Goal: Task Accomplishment & Management: Use online tool/utility

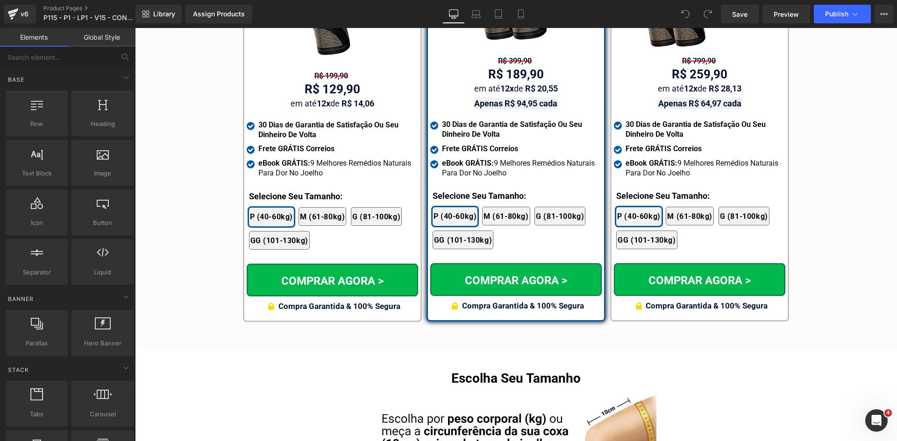
scroll to position [5477, 0]
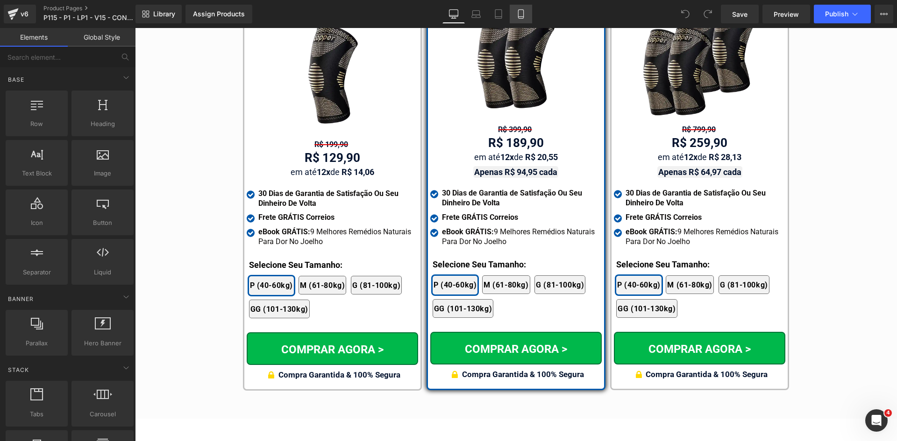
click at [521, 19] on link "Mobile" at bounding box center [520, 14] width 22 height 19
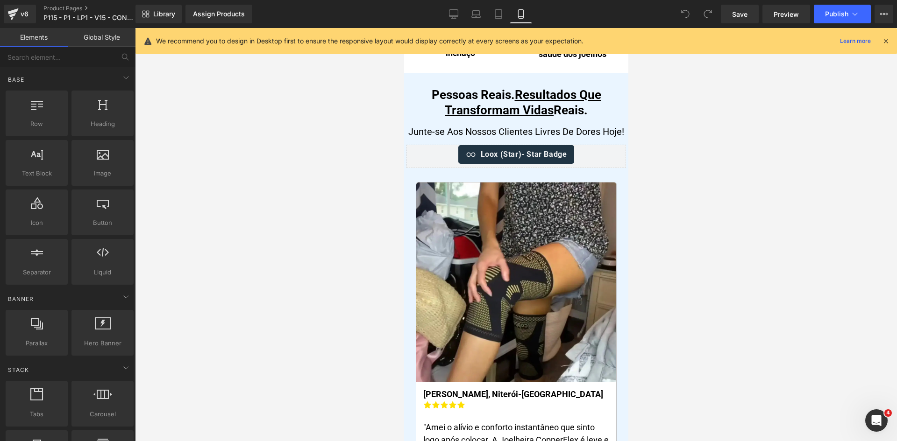
scroll to position [5455, 0]
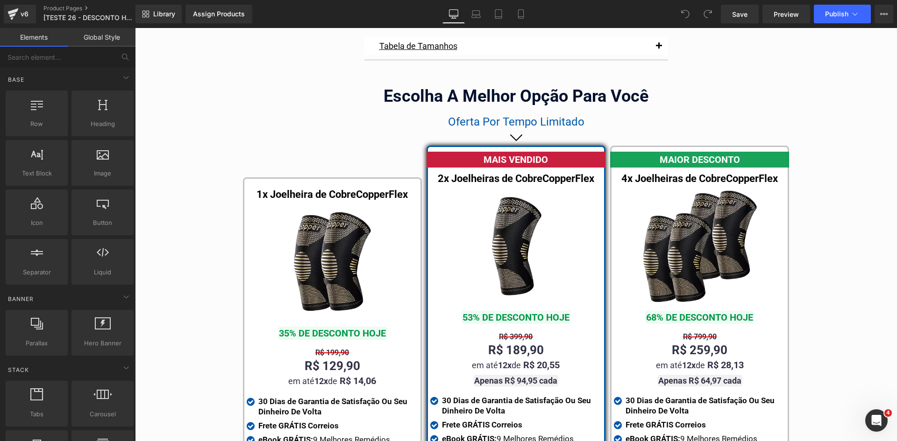
scroll to position [5277, 0]
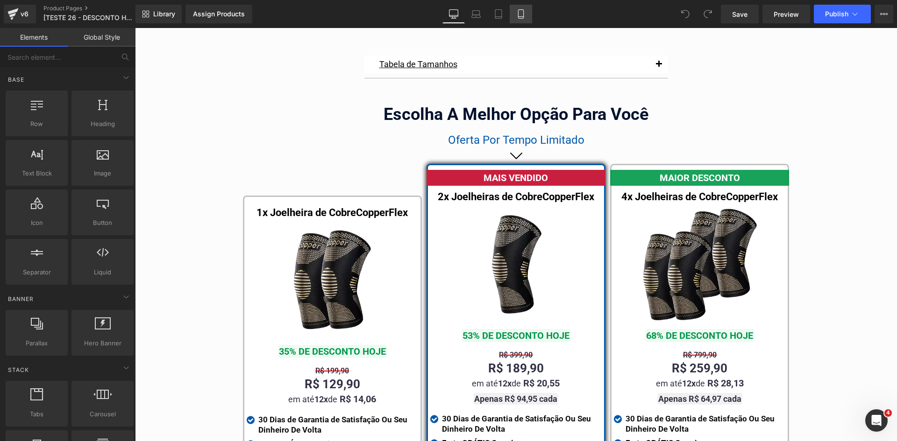
click at [516, 9] on icon at bounding box center [520, 13] width 9 height 9
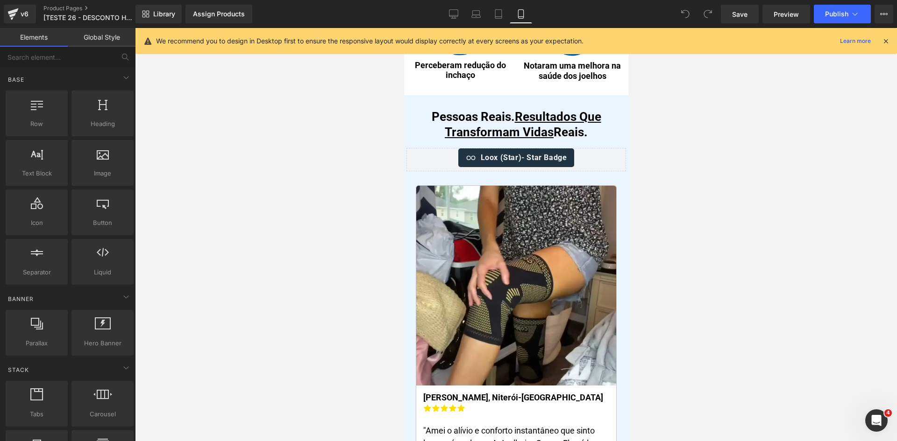
scroll to position [5305, 0]
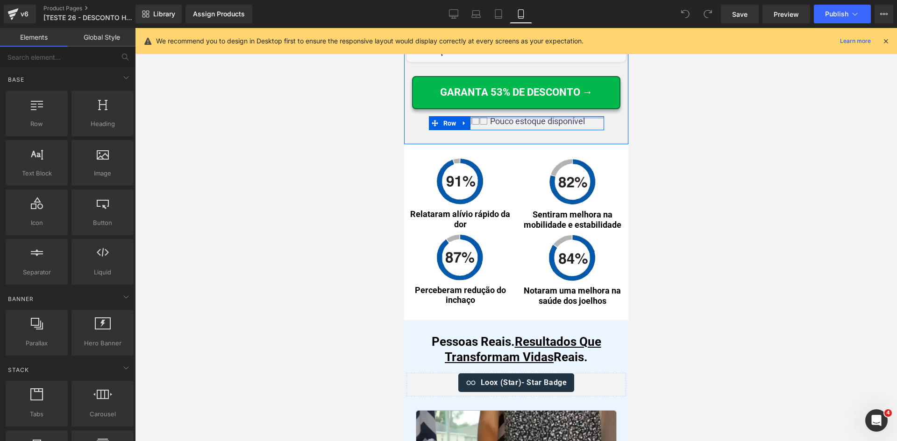
click at [553, 119] on div "Icon Icon Icon Icon Icon Icon List Hoz Pouco estoque disponível" at bounding box center [515, 123] width 175 height 14
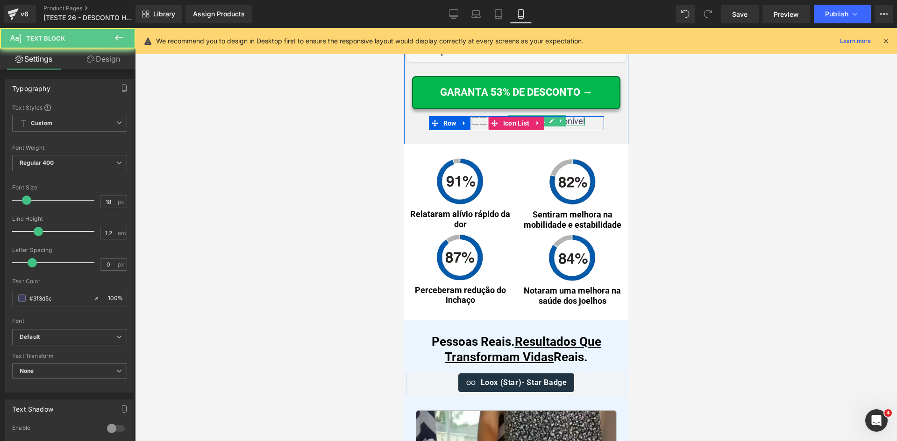
click at [557, 124] on div "Pouco estoque disponível Text Block" at bounding box center [535, 121] width 97 height 10
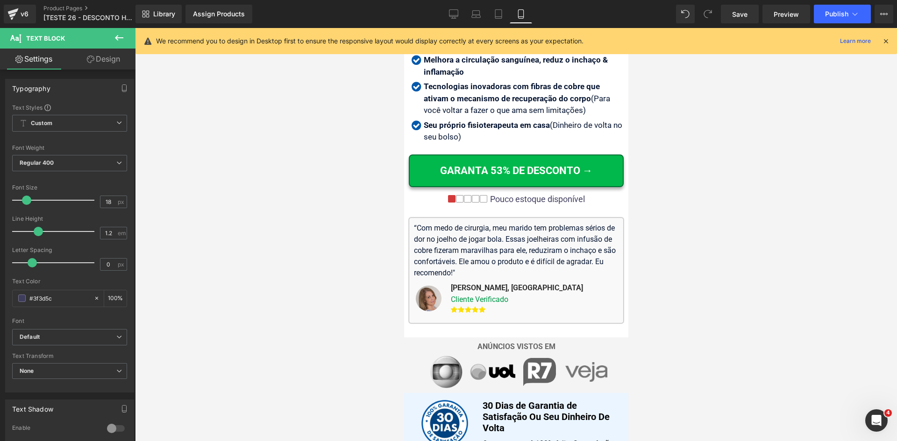
scroll to position [0, 0]
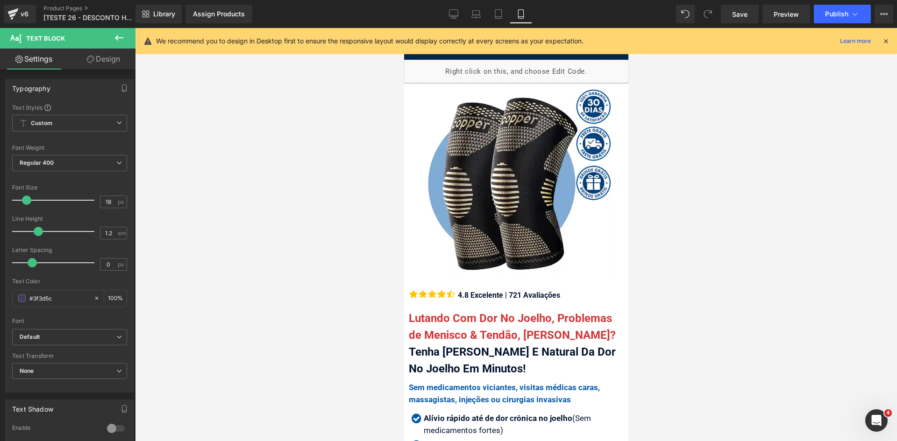
drag, startPoint x: 624, startPoint y: 406, endPoint x: 1023, endPoint y: 69, distance: 522.5
drag, startPoint x: 891, startPoint y: 41, endPoint x: 886, endPoint y: 41, distance: 5.1
click at [890, 41] on div "We recommend you to design in Desktop first to ensure the responsive layout wou…" at bounding box center [515, 41] width 761 height 26
drag, startPoint x: 886, startPoint y: 41, endPoint x: 881, endPoint y: 43, distance: 5.5
click at [885, 41] on icon at bounding box center [885, 41] width 8 height 8
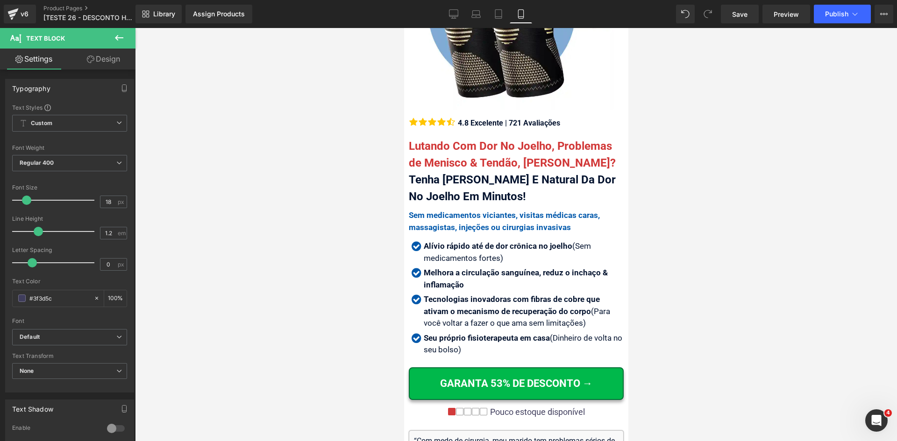
scroll to position [327, 0]
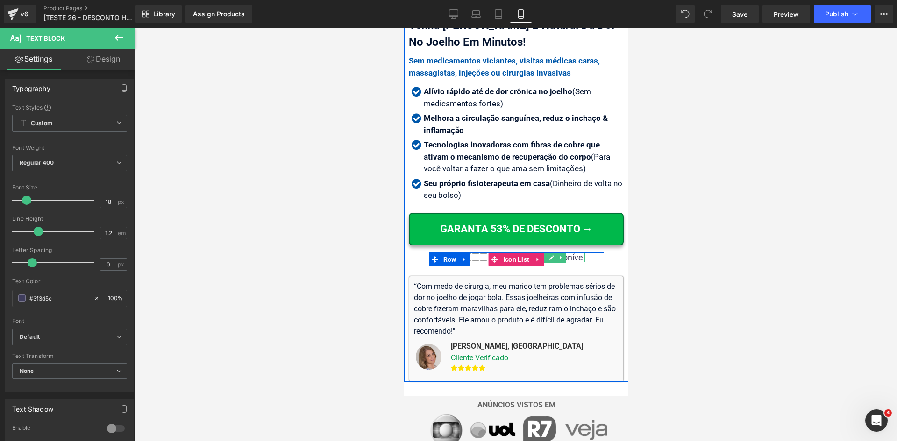
click at [565, 253] on p "Pouco estoque disponível" at bounding box center [536, 258] width 95 height 10
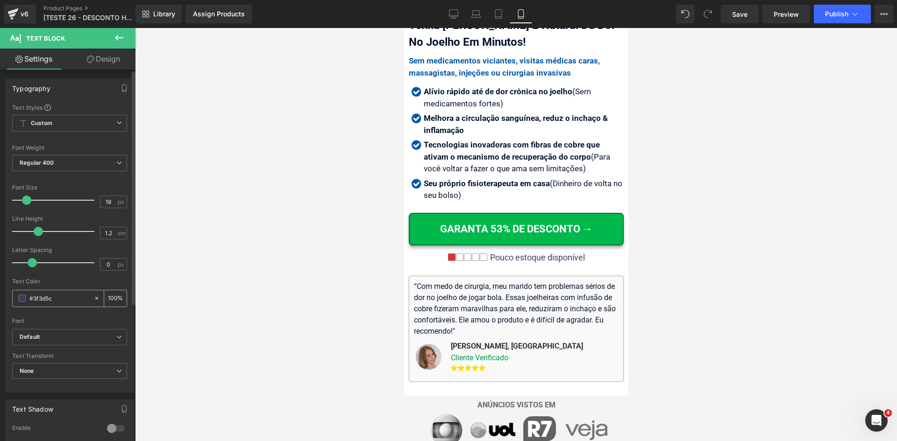
click at [67, 303] on input "#3f3d5c" at bounding box center [59, 298] width 60 height 10
click at [455, 17] on icon at bounding box center [453, 13] width 9 height 7
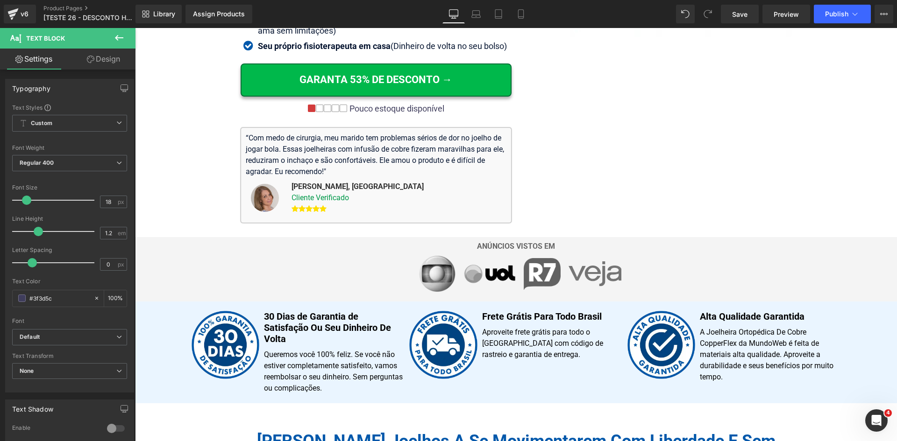
scroll to position [185, 0]
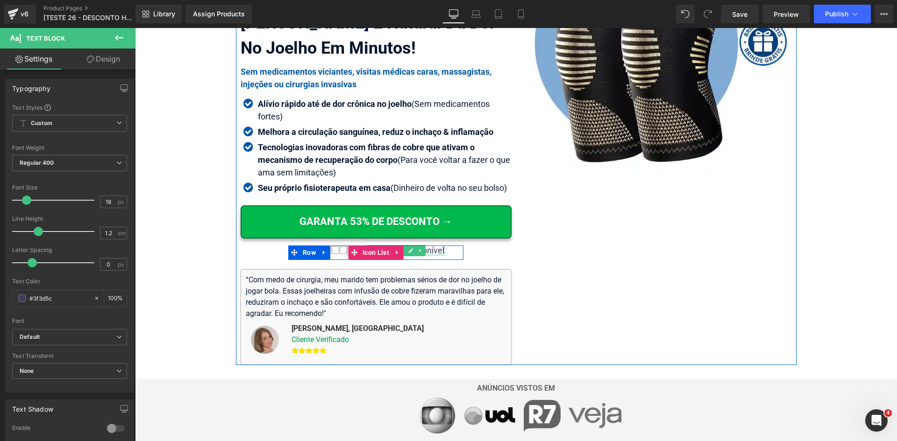
click at [427, 251] on p "Pouco estoque disponível" at bounding box center [396, 251] width 95 height 10
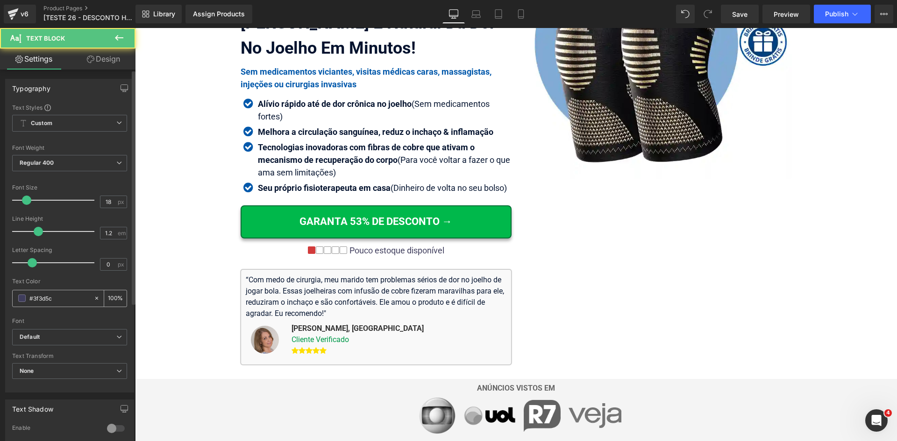
click at [81, 294] on input "#3f3d5c" at bounding box center [59, 298] width 60 height 10
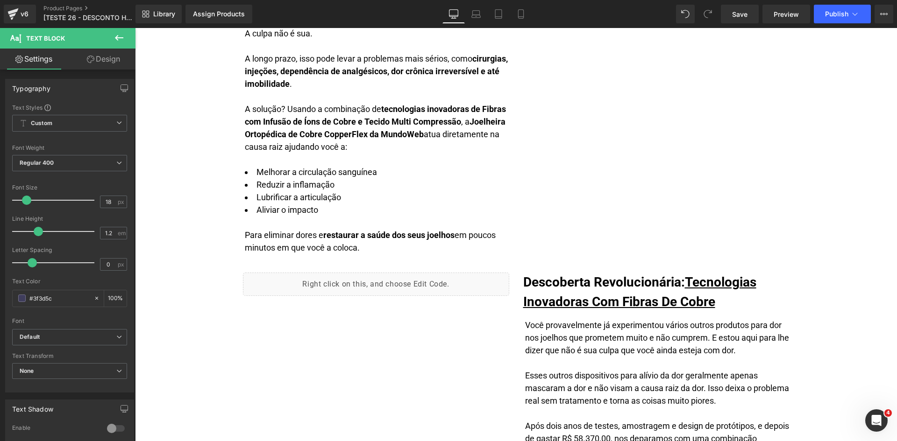
scroll to position [1490, 0]
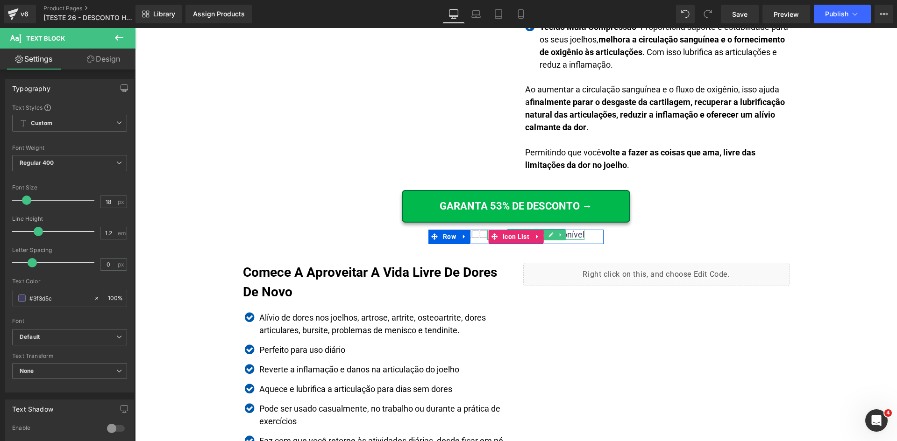
click at [561, 236] on p "Pouco estoque disponível" at bounding box center [536, 235] width 95 height 10
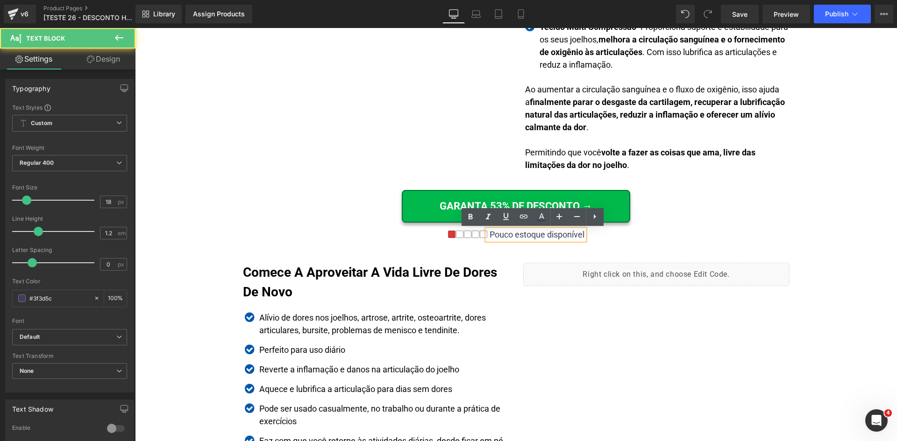
click at [567, 235] on p "Pouco estoque disponível" at bounding box center [536, 235] width 95 height 10
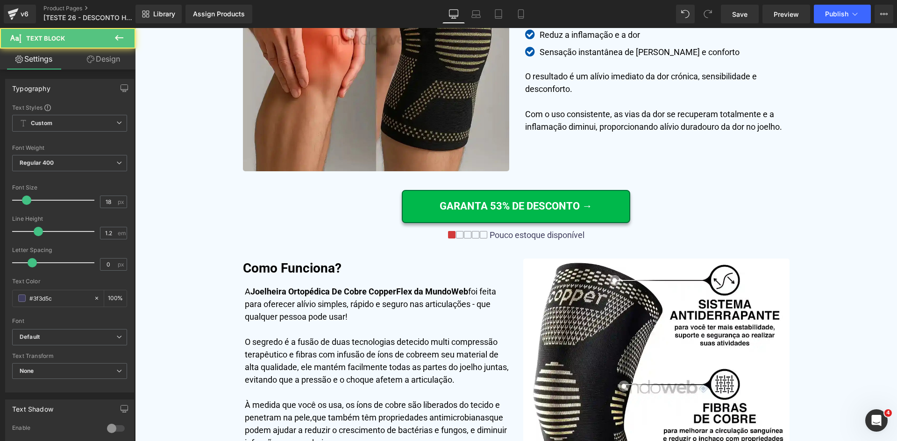
scroll to position [2865, 0]
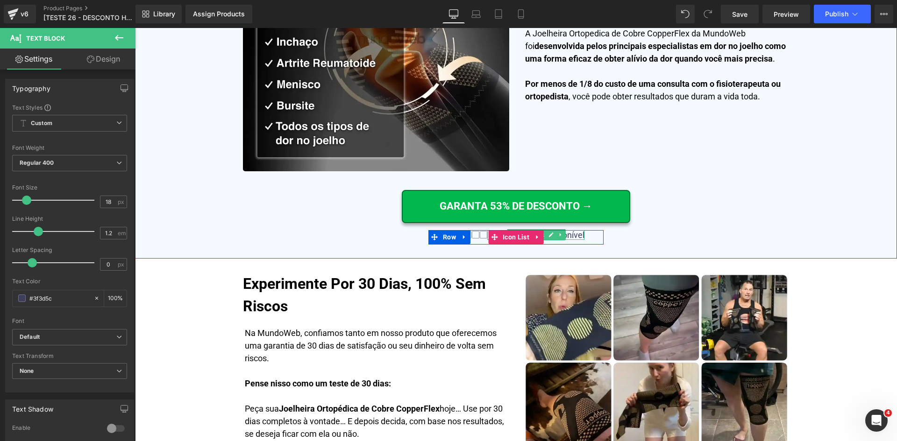
drag, startPoint x: 579, startPoint y: 239, endPoint x: 580, endPoint y: 244, distance: 4.8
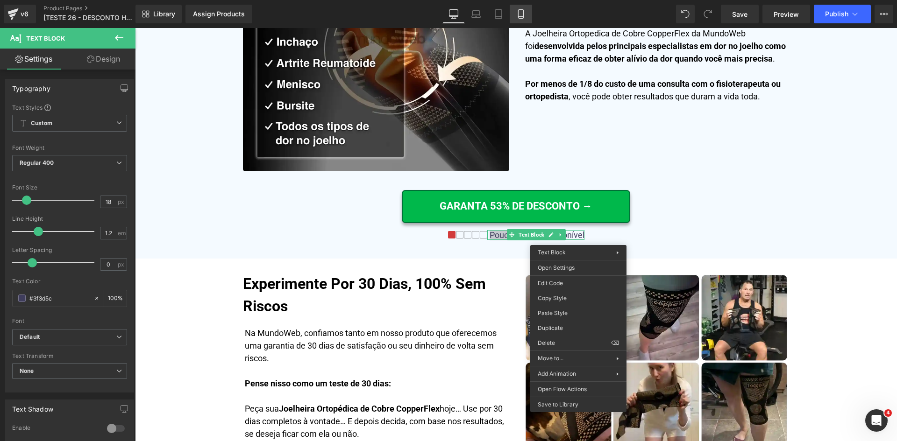
drag, startPoint x: 527, startPoint y: 13, endPoint x: 521, endPoint y: 16, distance: 6.3
click at [526, 13] on link "Mobile" at bounding box center [520, 14] width 22 height 19
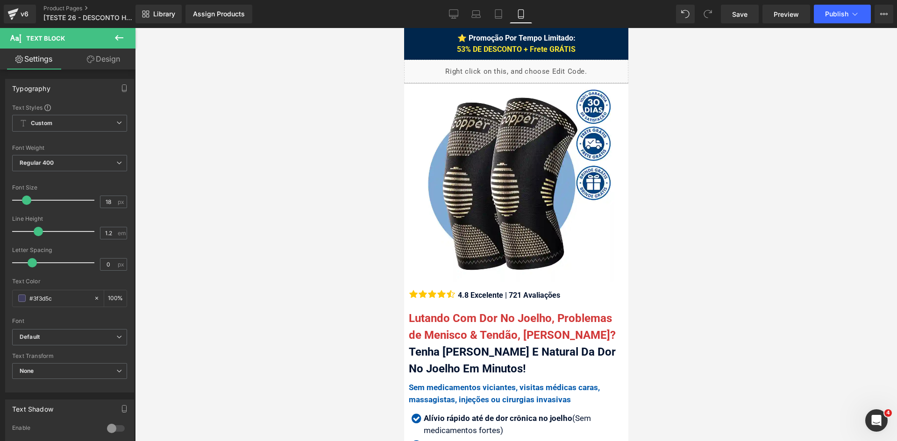
scroll to position [187, 0]
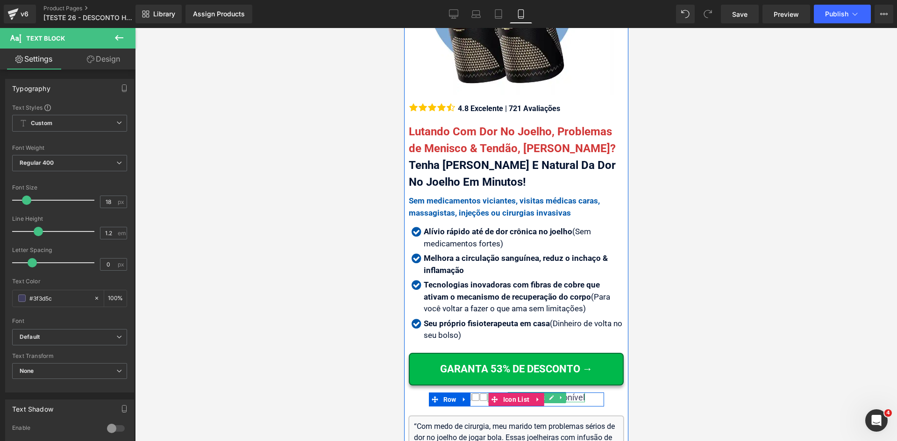
click at [570, 393] on p "Pouco estoque disponível" at bounding box center [536, 398] width 95 height 10
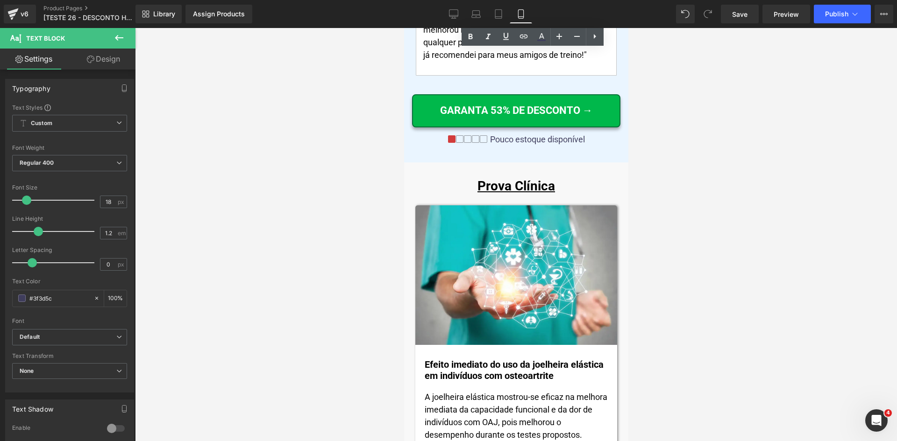
scroll to position [8020, 0]
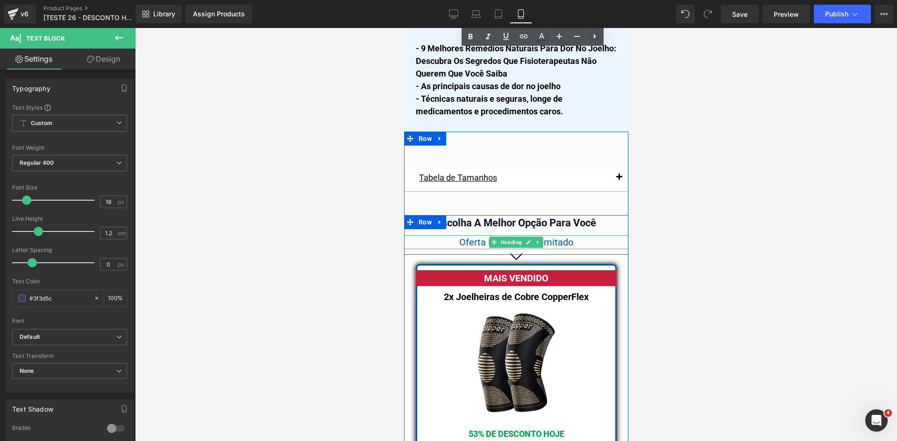
click at [559, 238] on div "Oferta Por Tempo Limitado" at bounding box center [515, 242] width 224 height 14
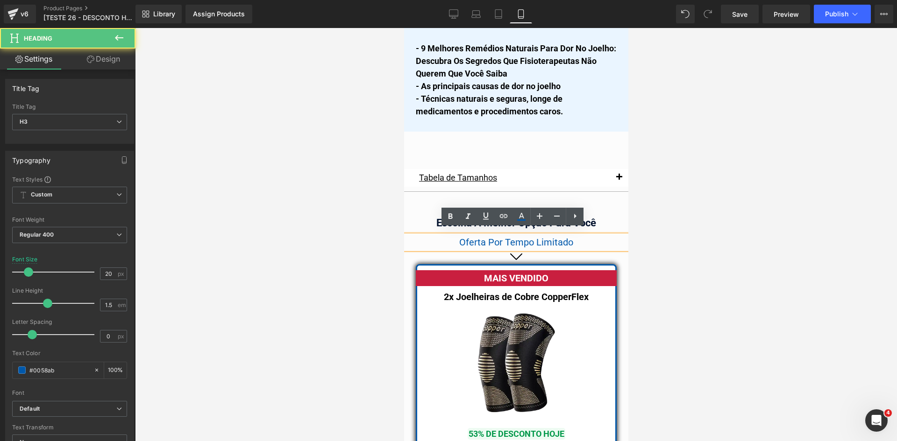
click at [559, 236] on div "Oferta Por Tempo Limitado" at bounding box center [515, 242] width 224 height 14
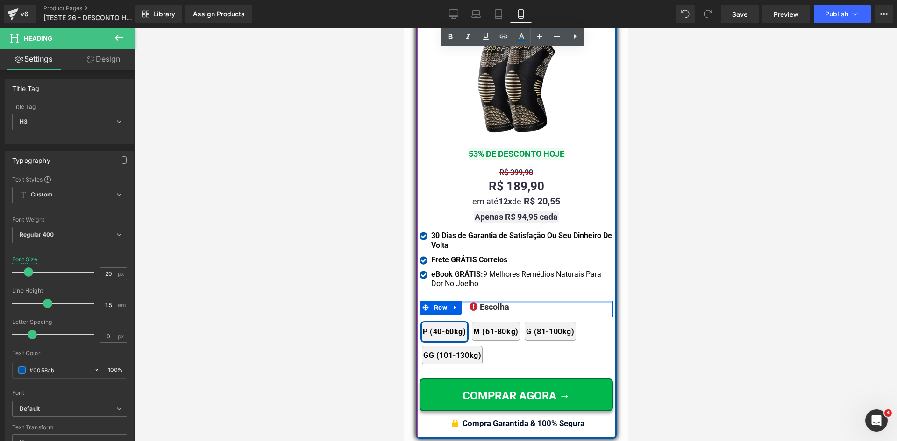
scroll to position [8393, 0]
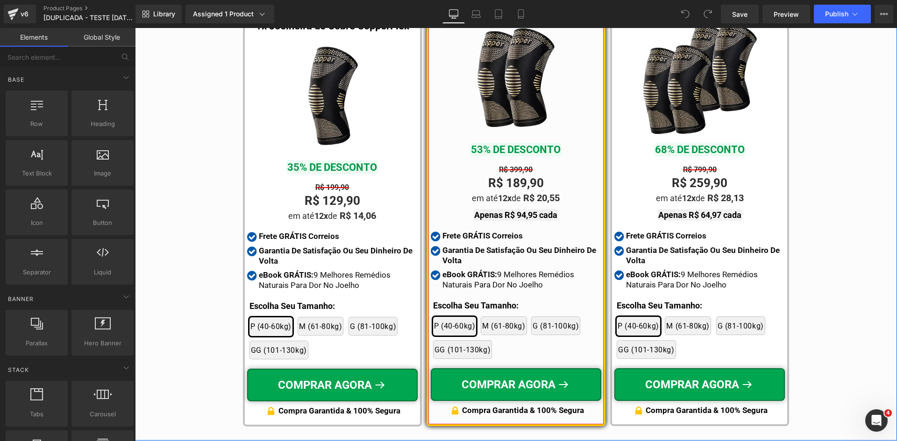
scroll to position [5256, 0]
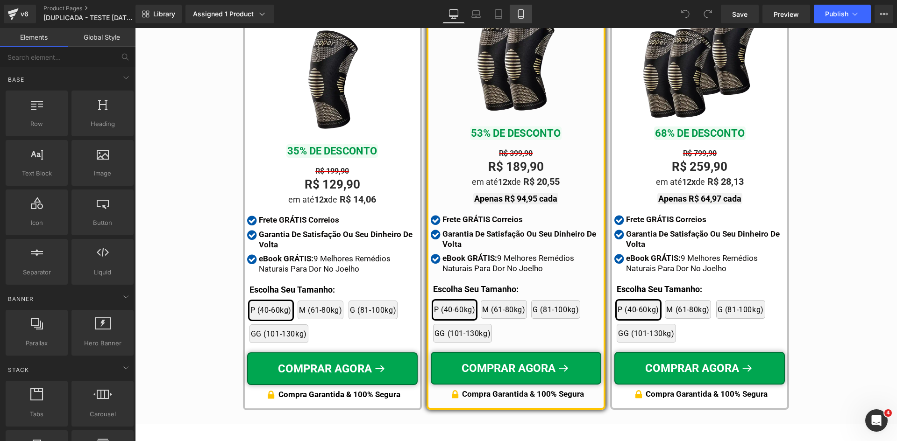
click at [518, 17] on icon at bounding box center [520, 14] width 5 height 9
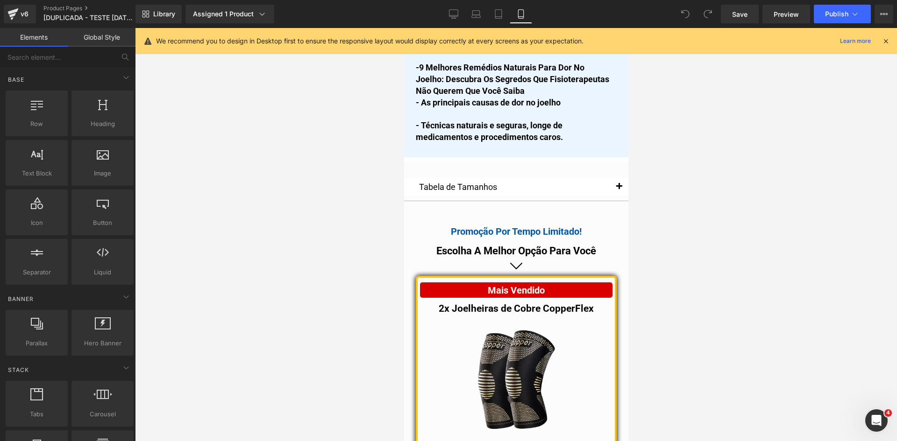
scroll to position [7593, 0]
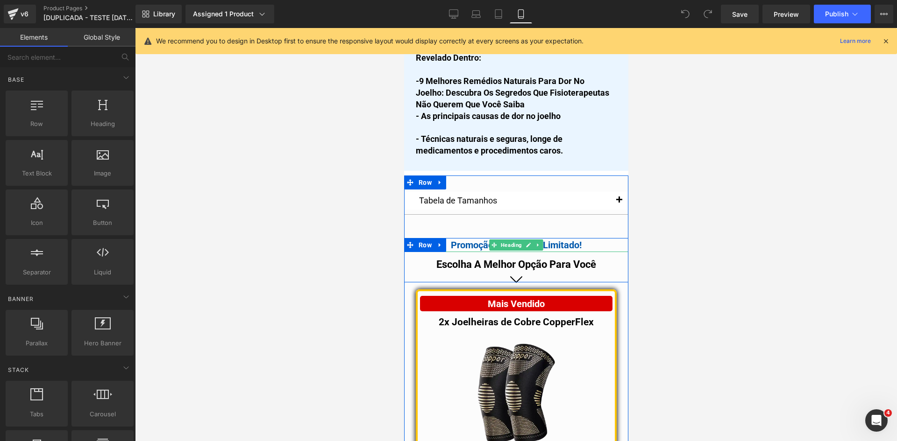
click at [476, 251] on b "Promoção Por Tempo Limitado!" at bounding box center [515, 245] width 131 height 11
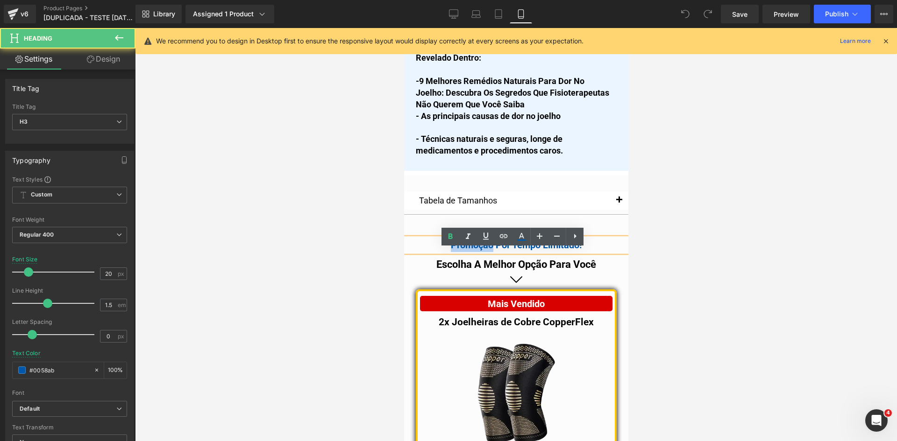
drag, startPoint x: 488, startPoint y: 255, endPoint x: 446, endPoint y: 251, distance: 41.3
click at [450, 251] on b "Promoção Por Tempo Limitado!" at bounding box center [515, 245] width 131 height 11
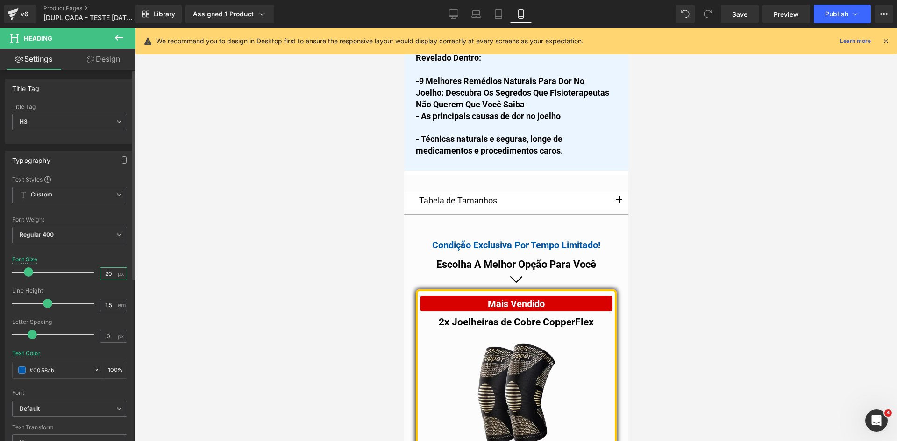
click at [105, 276] on input "20" at bounding box center [108, 274] width 16 height 12
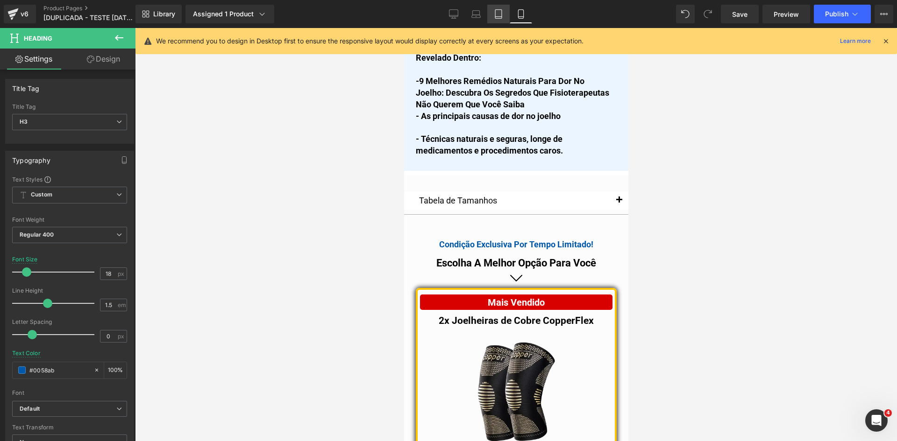
click at [497, 11] on icon at bounding box center [498, 13] width 9 height 9
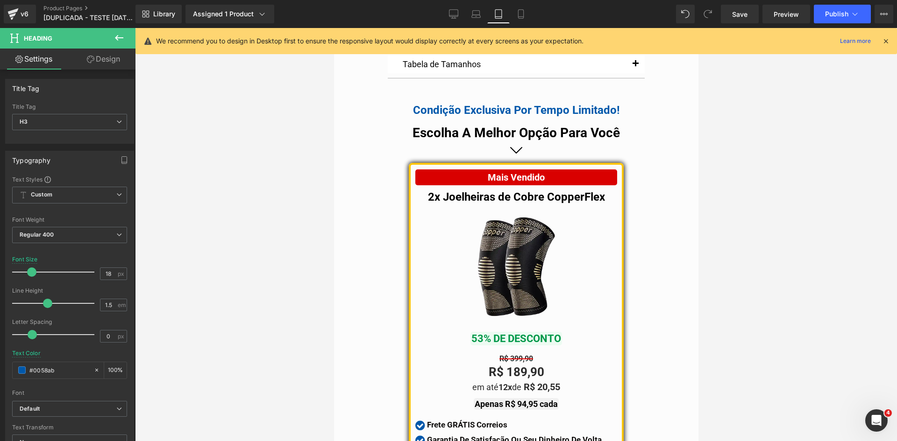
scroll to position [7427, 0]
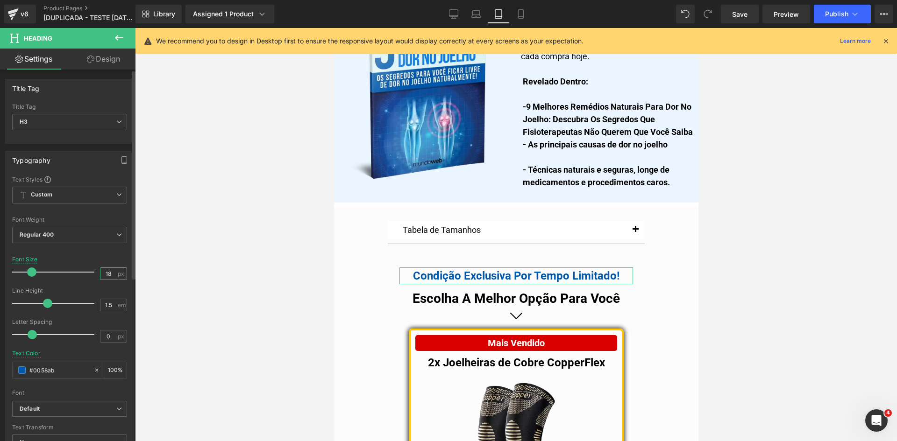
click at [103, 273] on input "18" at bounding box center [108, 274] width 16 height 12
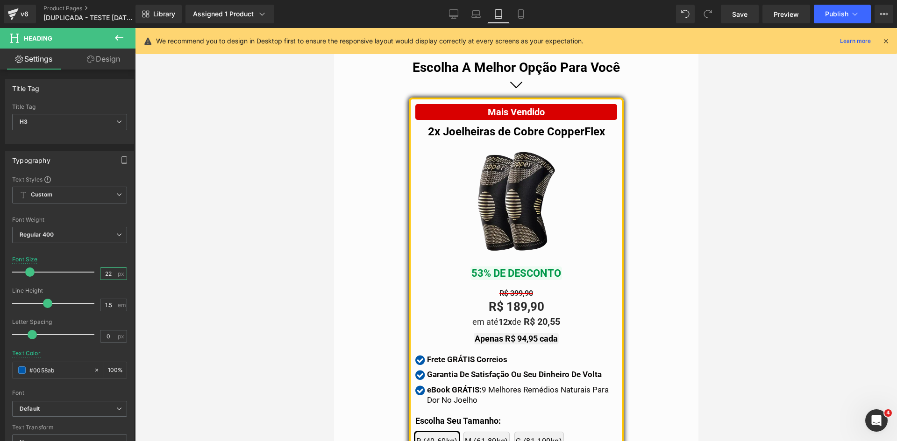
scroll to position [7801, 0]
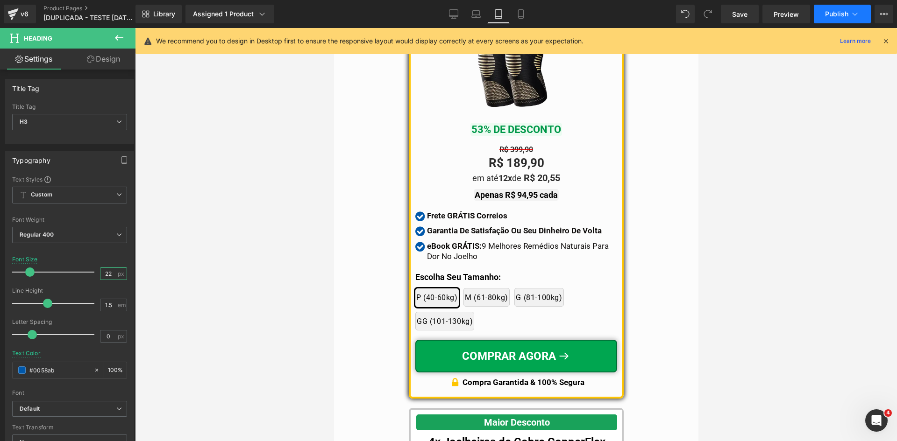
type input "22"
click at [860, 16] on button "Publish" at bounding box center [841, 14] width 57 height 19
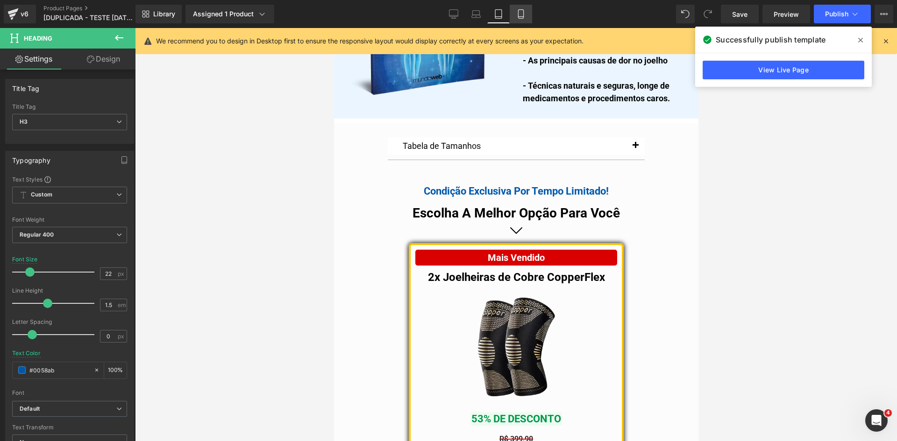
scroll to position [7427, 0]
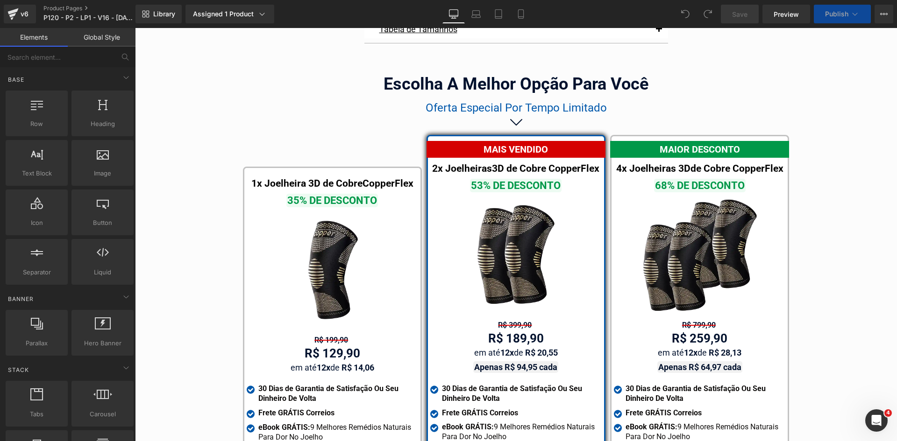
scroll to position [5298, 0]
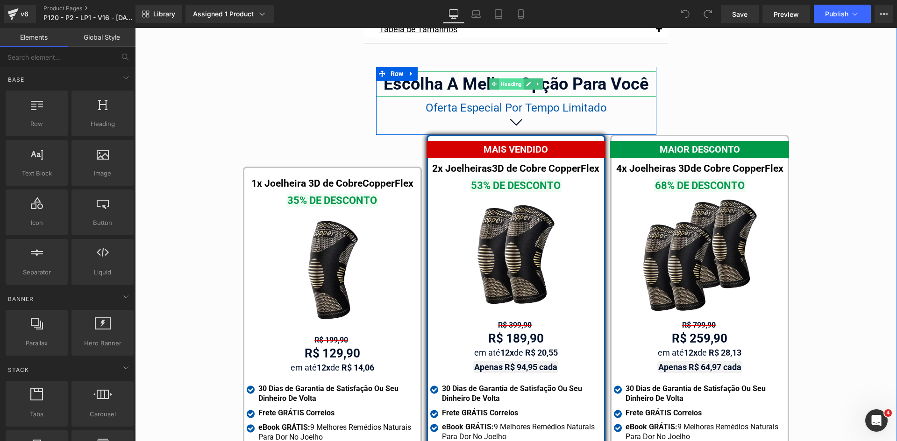
click at [510, 78] on span "Heading" at bounding box center [511, 83] width 25 height 11
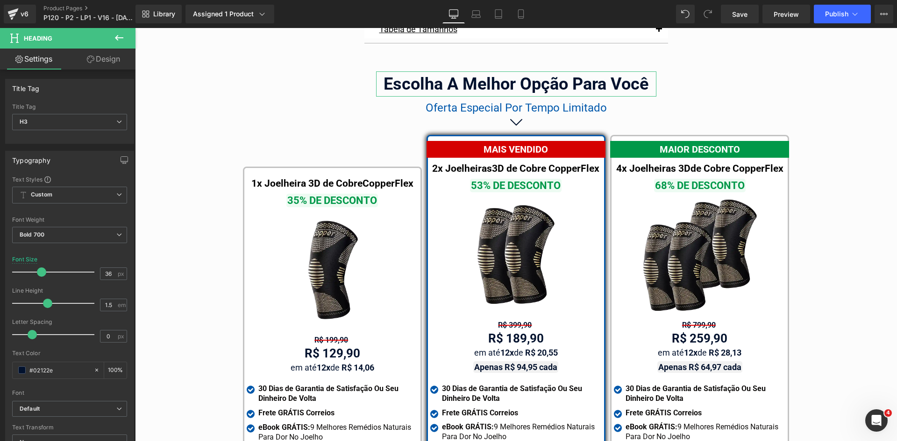
click at [93, 58] on icon at bounding box center [90, 59] width 7 height 7
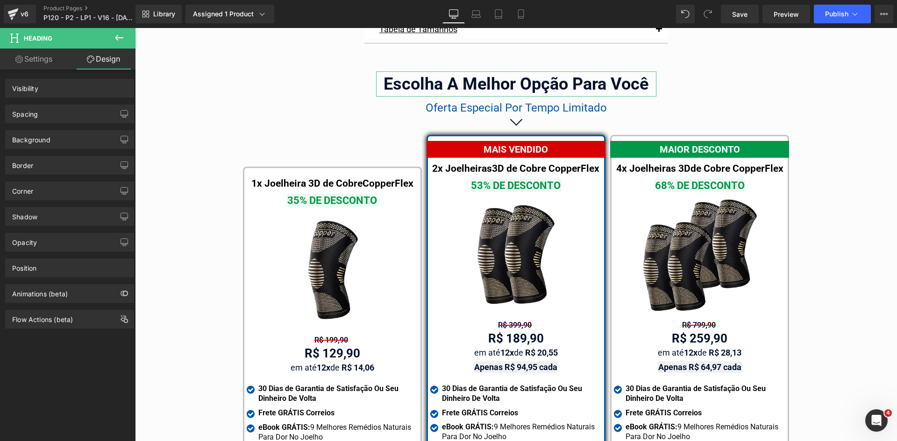
click at [41, 118] on div "Spacing" at bounding box center [70, 114] width 128 height 18
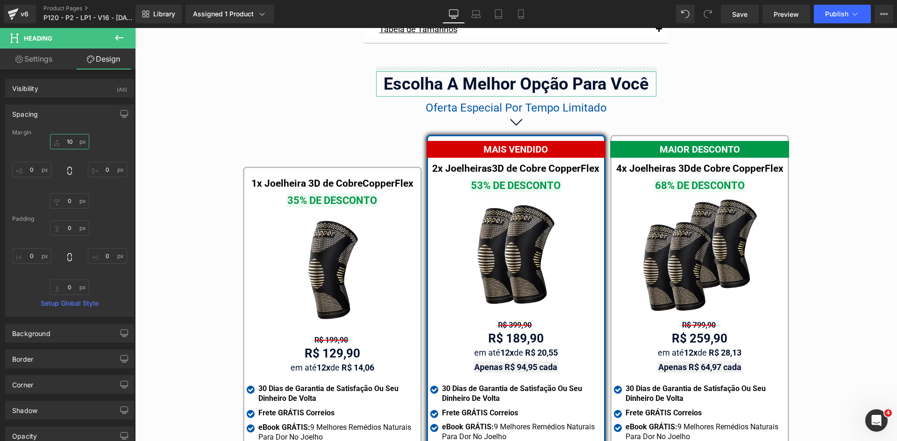
click at [68, 142] on input "10" at bounding box center [69, 141] width 39 height 15
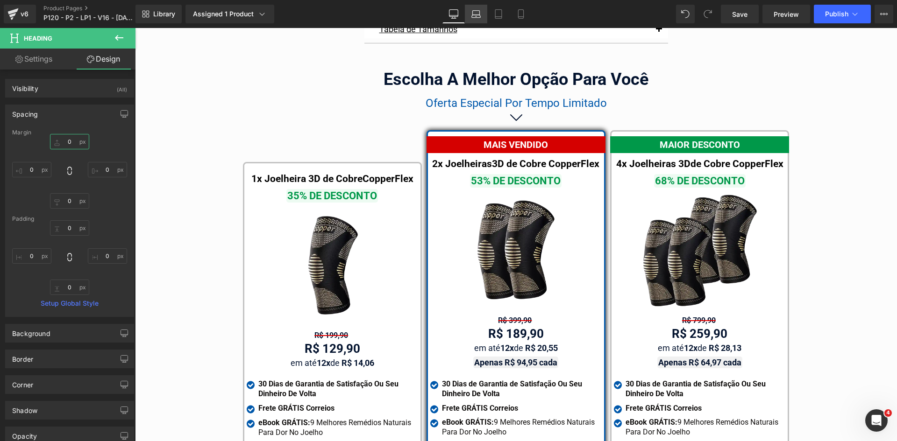
type input "0"
click at [477, 14] on icon at bounding box center [475, 13] width 9 height 9
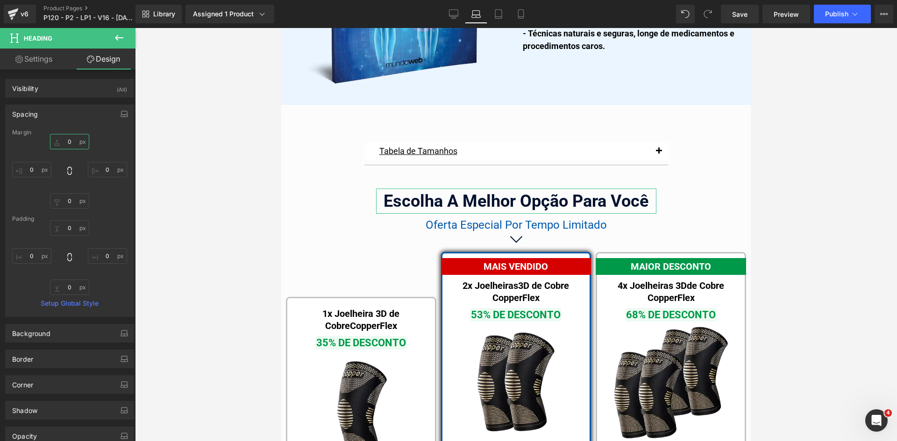
click at [72, 143] on input "0" at bounding box center [69, 141] width 39 height 15
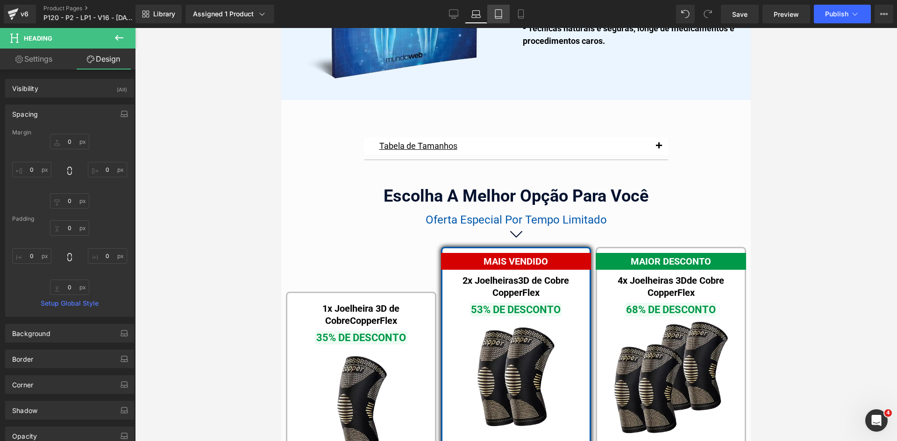
click at [507, 17] on link "Tablet" at bounding box center [498, 14] width 22 height 19
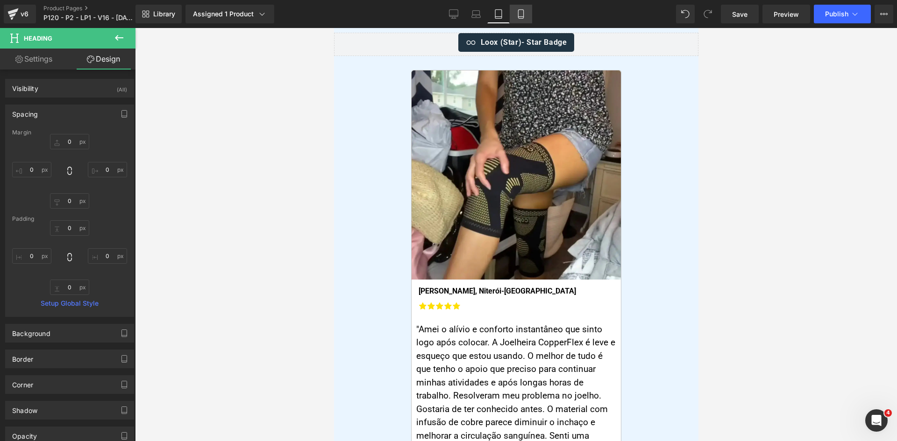
scroll to position [7722, 0]
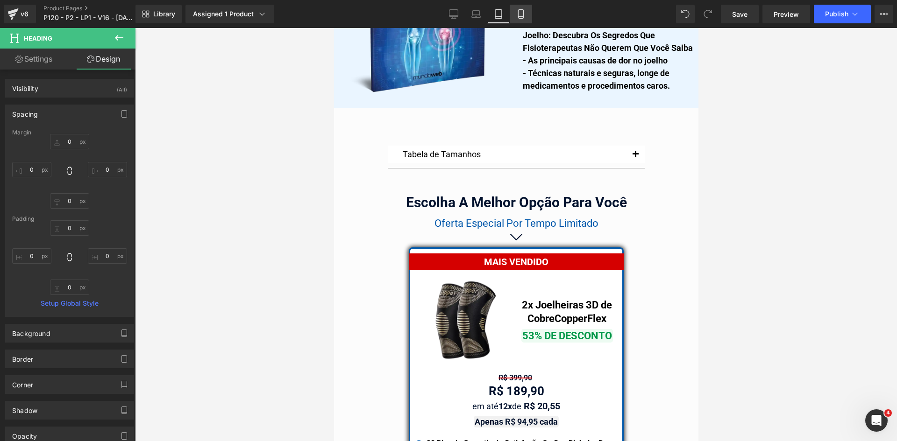
click at [518, 16] on icon at bounding box center [520, 13] width 9 height 9
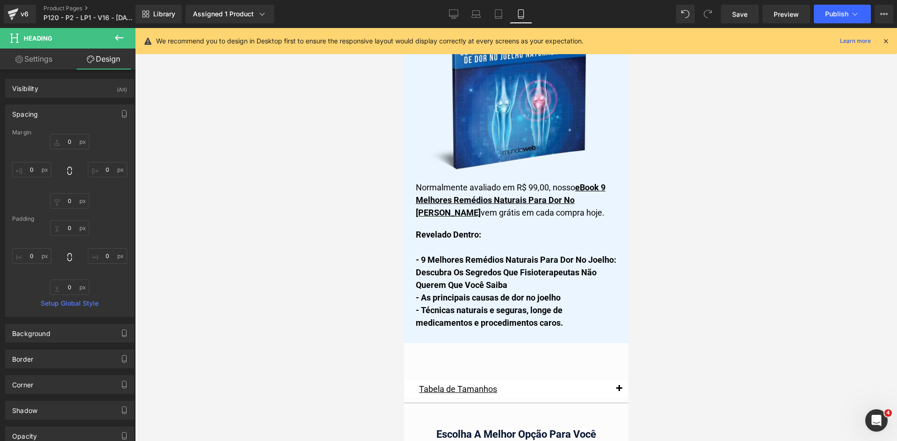
scroll to position [7959, 0]
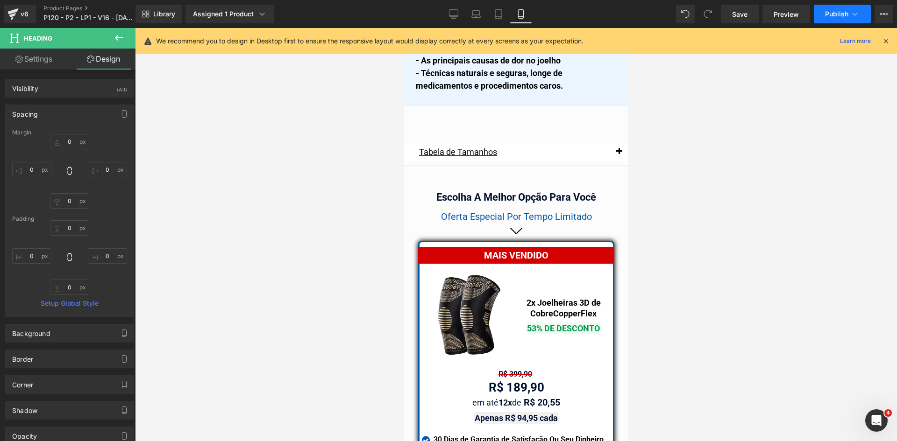
click at [853, 17] on icon at bounding box center [854, 13] width 9 height 9
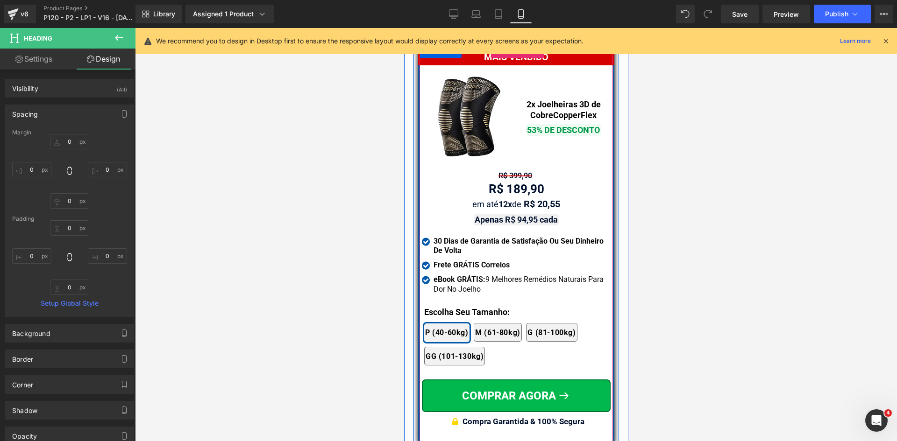
scroll to position [8192, 0]
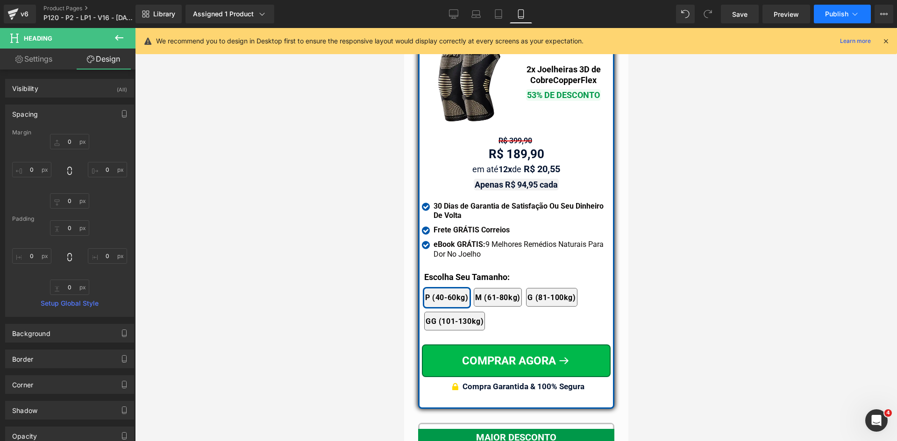
click at [848, 18] on button "Publish" at bounding box center [841, 14] width 57 height 19
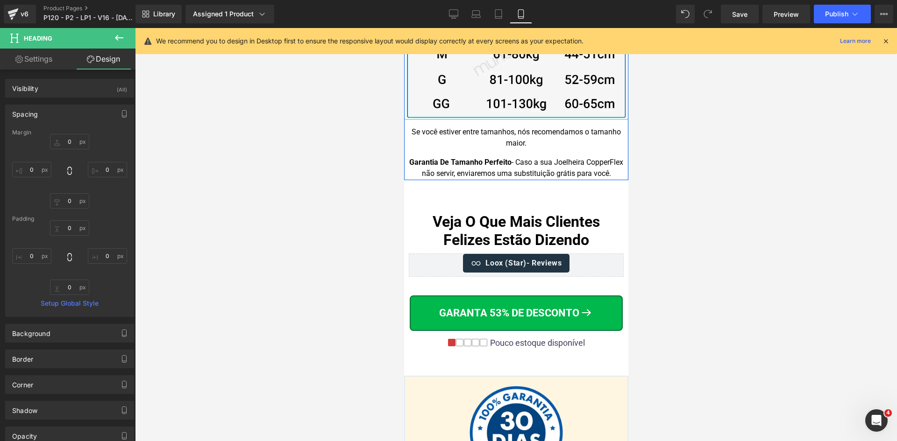
scroll to position [9547, 0]
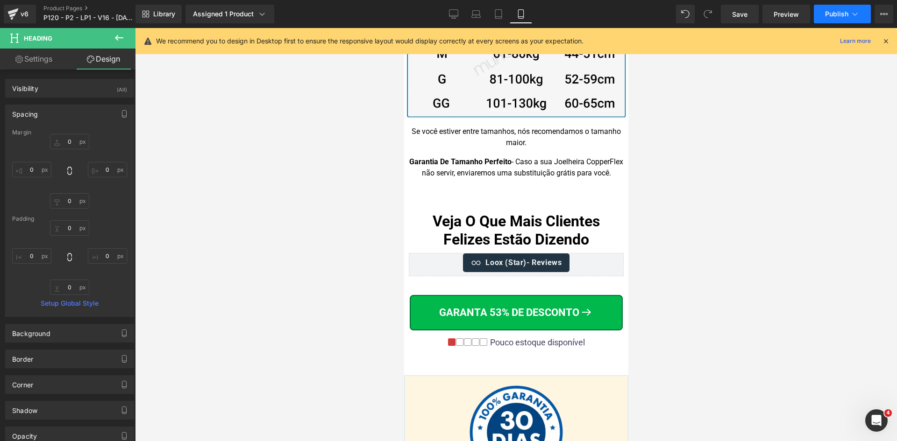
click at [821, 14] on button "Publish" at bounding box center [841, 14] width 57 height 19
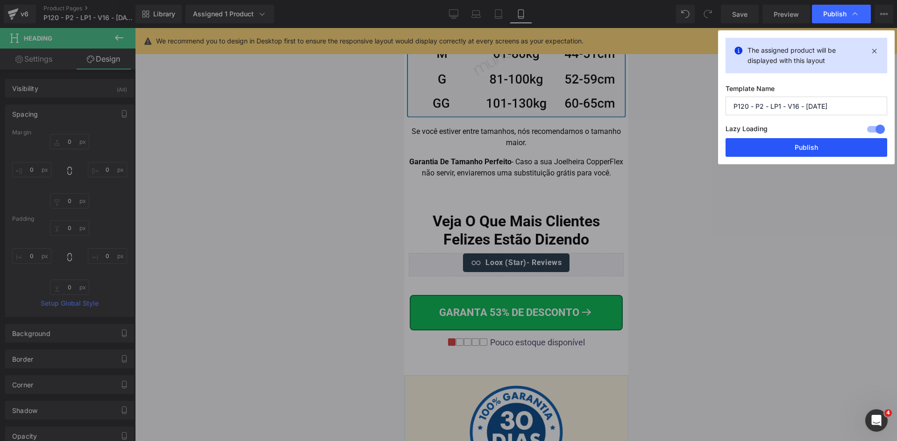
click at [813, 145] on button "Publish" at bounding box center [806, 147] width 162 height 19
